Goal: Check status: Check status

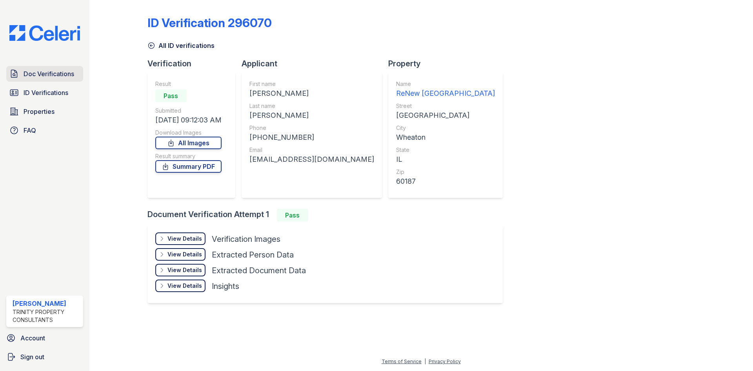
click at [73, 73] on span "Doc Verifications" at bounding box center [49, 73] width 51 height 9
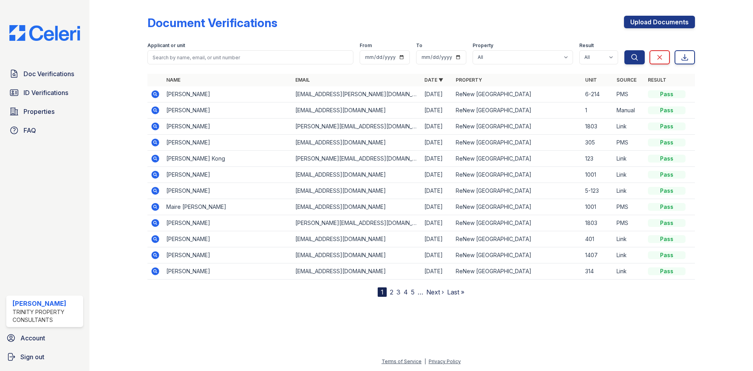
click at [199, 65] on form "Applicant or unit From To Property All ReNew Wheaton Center Result All Pass Cau…" at bounding box center [421, 51] width 548 height 31
click at [200, 56] on input "search" at bounding box center [250, 57] width 206 height 14
type input "travion'"
click at [624, 50] on button "Search" at bounding box center [634, 57] width 20 height 14
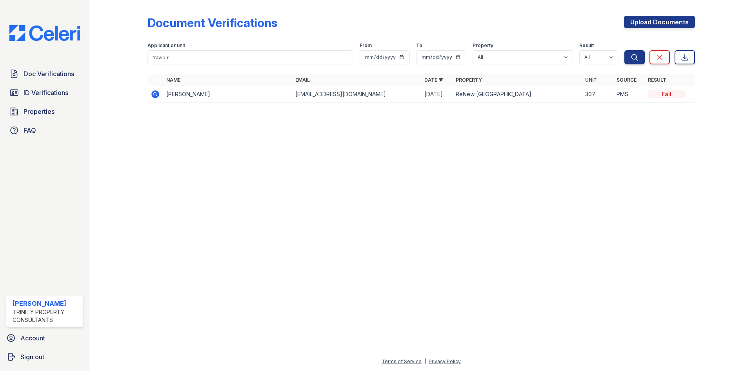
click at [157, 92] on icon at bounding box center [155, 94] width 8 height 8
